Goal: Transaction & Acquisition: Purchase product/service

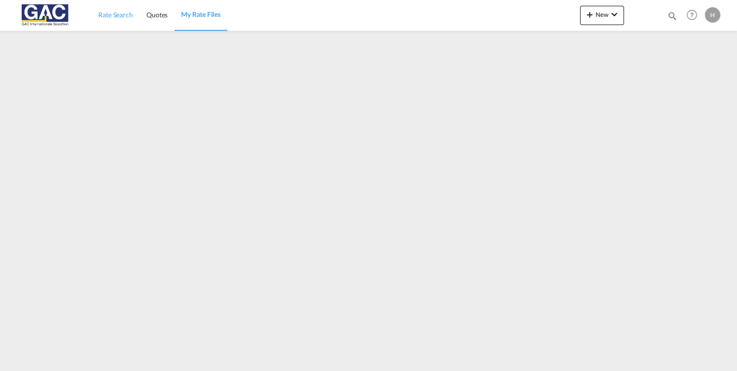
click at [125, 14] on span "Rate Search" at bounding box center [115, 15] width 35 height 8
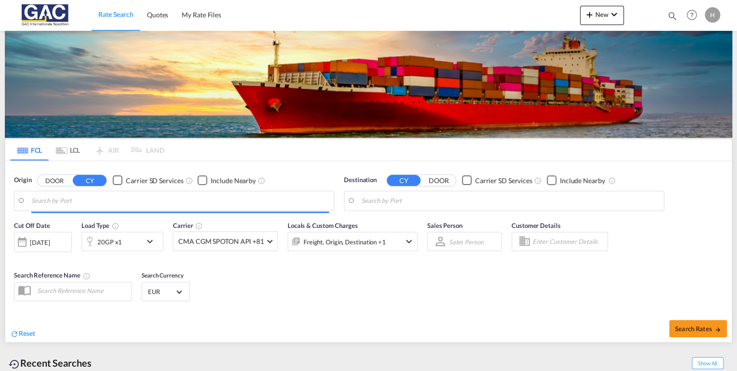
type input "[GEOGRAPHIC_DATA], DEBRV"
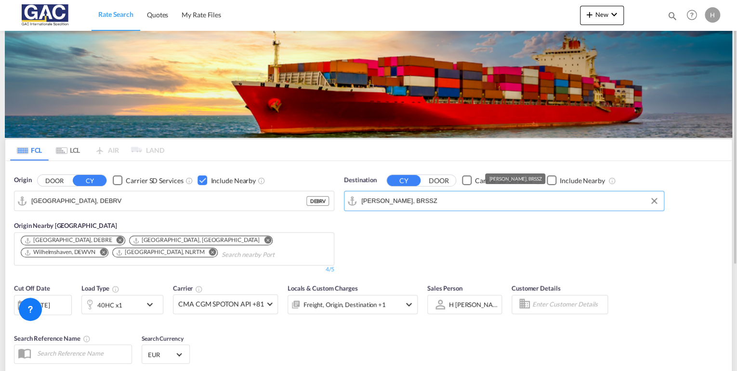
click at [465, 207] on input "[PERSON_NAME], BRSSZ" at bounding box center [510, 201] width 298 height 14
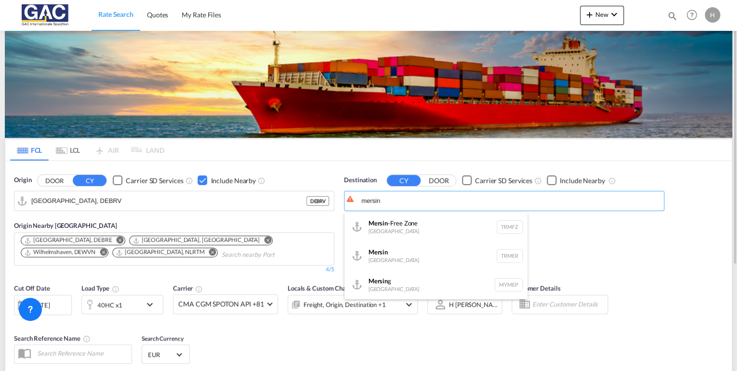
drag, startPoint x: 389, startPoint y: 255, endPoint x: 400, endPoint y: 254, distance: 11.2
click at [389, 256] on div "Mersin [GEOGRAPHIC_DATA] TRMER" at bounding box center [436, 255] width 183 height 29
type input "Mersin, TRMER"
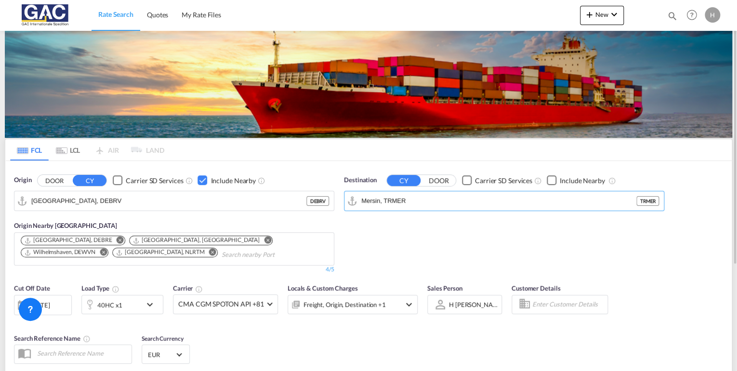
click at [552, 183] on div "Checkbox No Ink" at bounding box center [552, 180] width 10 height 10
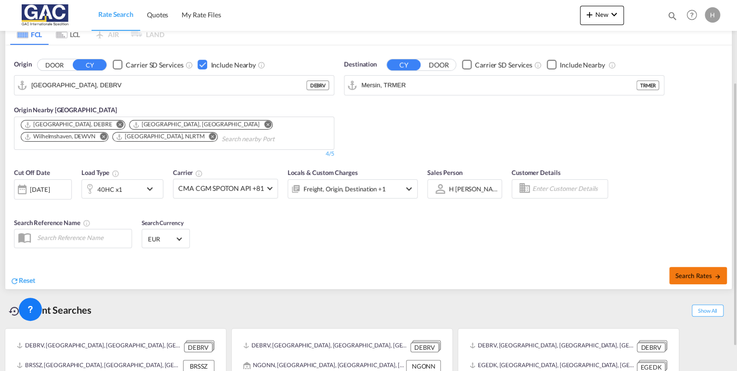
click at [703, 273] on span "Search Rates" at bounding box center [698, 276] width 46 height 8
type input "DEBRV to TRMER / [DATE]"
